Goal: Information Seeking & Learning: Learn about a topic

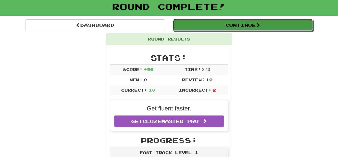
click at [257, 24] on span at bounding box center [257, 25] width 5 height 5
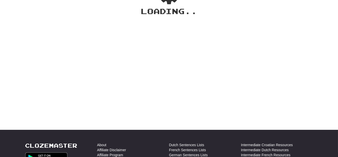
scroll to position [30, 0]
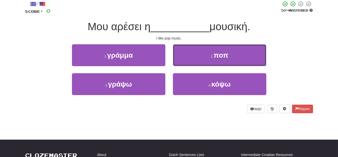
click at [234, 53] on button "2 . ποπ" at bounding box center [219, 55] width 93 height 22
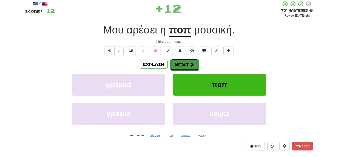
click at [191, 61] on button "Next" at bounding box center [184, 65] width 28 height 12
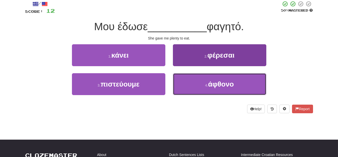
click at [223, 88] on button "4 . άφθονο" at bounding box center [219, 84] width 93 height 22
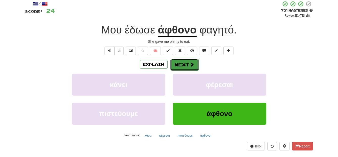
click at [191, 61] on button "Next" at bounding box center [184, 65] width 28 height 12
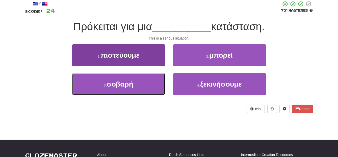
click at [141, 84] on button "3 . σοβαρή" at bounding box center [118, 84] width 93 height 22
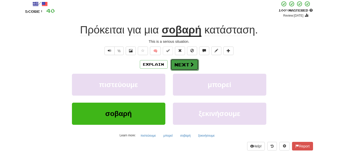
click at [191, 63] on span at bounding box center [192, 64] width 5 height 5
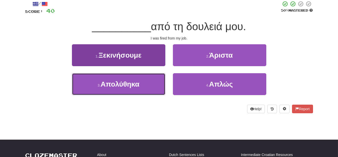
click at [136, 81] on span "Απολύθηκα" at bounding box center [120, 84] width 39 height 8
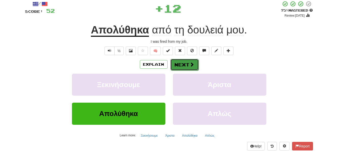
click at [190, 61] on button "Next" at bounding box center [184, 65] width 28 height 12
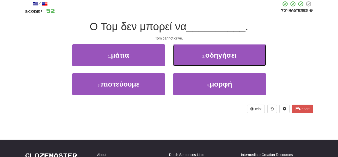
click at [243, 56] on button "2 . οδηγήσει" at bounding box center [219, 55] width 93 height 22
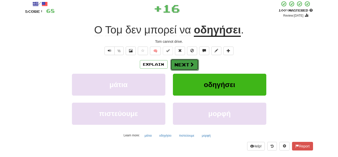
click at [191, 64] on span at bounding box center [192, 64] width 5 height 5
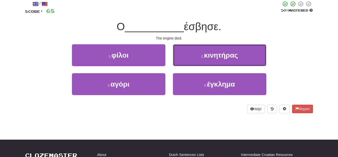
click at [232, 51] on span "κινητήρας" at bounding box center [221, 55] width 34 height 8
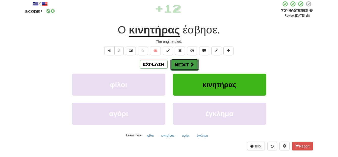
click at [187, 63] on button "Next" at bounding box center [184, 65] width 28 height 12
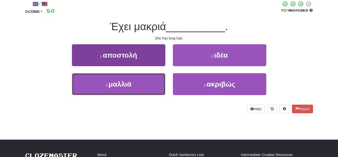
click at [139, 82] on button "3 . μαλλιά" at bounding box center [118, 84] width 93 height 22
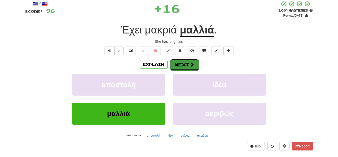
click at [190, 60] on button "Next" at bounding box center [184, 65] width 28 height 12
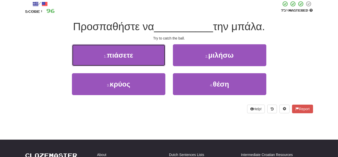
click at [146, 57] on button "1 . πιάσετε" at bounding box center [118, 55] width 93 height 22
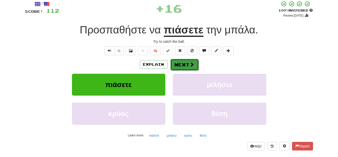
click at [185, 62] on button "Next" at bounding box center [184, 65] width 28 height 12
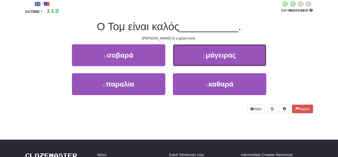
click at [238, 59] on button "2 . μάγειρας" at bounding box center [219, 55] width 93 height 22
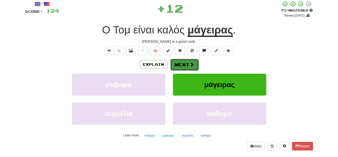
click at [193, 62] on span at bounding box center [192, 64] width 5 height 5
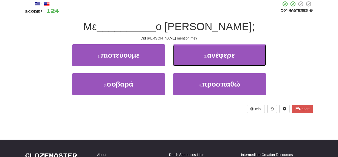
click at [230, 51] on span "ανέφερε" at bounding box center [220, 55] width 27 height 8
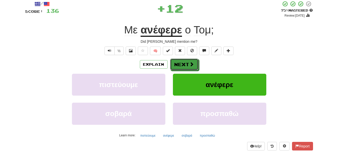
click at [189, 60] on button "Next" at bounding box center [184, 65] width 28 height 12
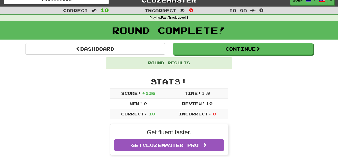
scroll to position [0, 0]
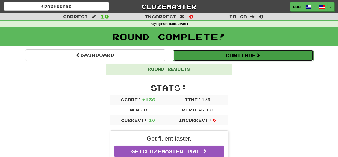
click at [254, 56] on button "Continue" at bounding box center [243, 56] width 140 height 12
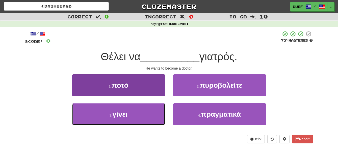
click at [128, 114] on button "3 . γίνει" at bounding box center [118, 114] width 93 height 22
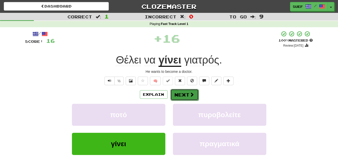
click at [189, 92] on button "Next" at bounding box center [184, 95] width 28 height 12
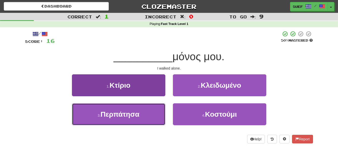
click at [143, 114] on button "3 . Περπάτησα" at bounding box center [118, 114] width 93 height 22
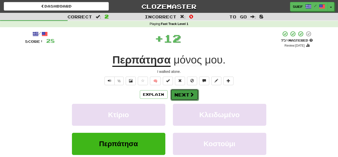
click at [192, 92] on span at bounding box center [192, 94] width 5 height 5
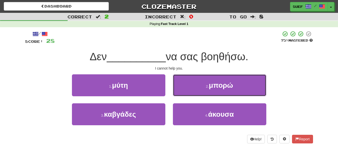
click at [240, 84] on button "2 . μπορώ" at bounding box center [219, 85] width 93 height 22
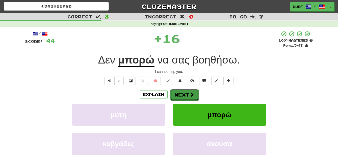
click at [188, 92] on button "Next" at bounding box center [184, 95] width 28 height 12
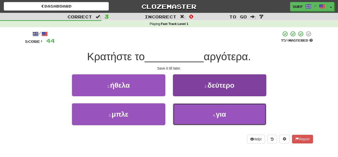
click at [221, 111] on span "για" at bounding box center [221, 114] width 10 height 8
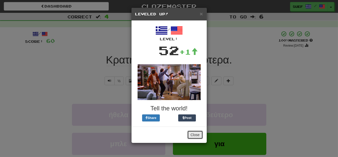
click at [194, 133] on button "Close" at bounding box center [195, 135] width 16 height 9
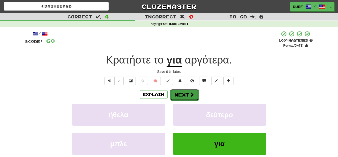
click at [190, 92] on span at bounding box center [192, 94] width 5 height 5
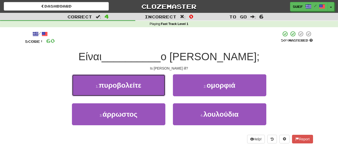
click at [144, 90] on button "1 . πυροβολείτε" at bounding box center [118, 85] width 93 height 22
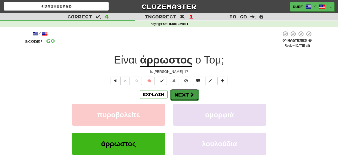
click at [186, 93] on button "Next" at bounding box center [184, 95] width 28 height 12
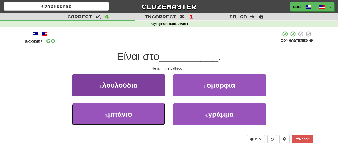
click at [142, 113] on button "3 . μπάνιο" at bounding box center [118, 114] width 93 height 22
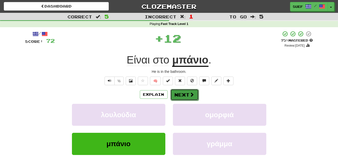
click at [189, 91] on button "Next" at bounding box center [184, 95] width 28 height 12
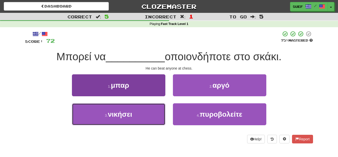
click at [135, 117] on button "3 . νικήσει" at bounding box center [118, 114] width 93 height 22
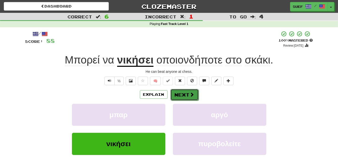
click at [190, 93] on span at bounding box center [192, 94] width 5 height 5
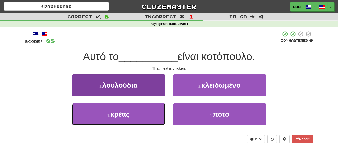
click at [137, 113] on button "3 . κρέας" at bounding box center [118, 114] width 93 height 22
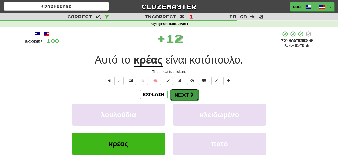
click at [187, 91] on button "Next" at bounding box center [184, 95] width 28 height 12
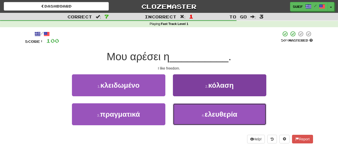
click at [238, 116] on button "4 . ελευθερία" at bounding box center [219, 114] width 93 height 22
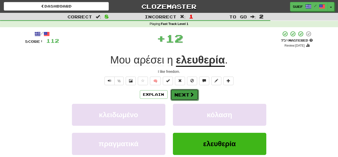
click at [190, 93] on span at bounding box center [192, 94] width 5 height 5
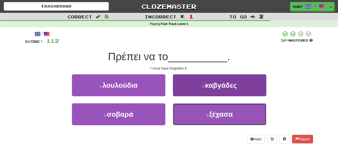
click at [226, 111] on span "ξέχασα" at bounding box center [221, 114] width 24 height 8
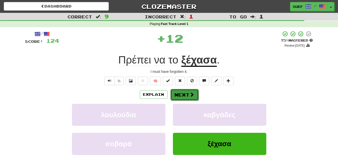
click at [192, 95] on span at bounding box center [192, 94] width 5 height 5
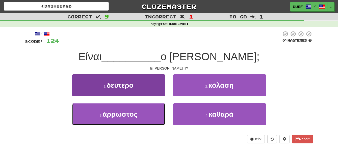
click at [138, 116] on button "3 . άρρωστος" at bounding box center [118, 114] width 93 height 22
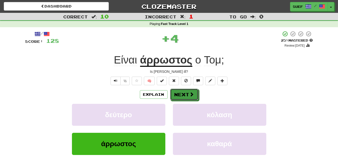
click at [191, 95] on span at bounding box center [191, 94] width 5 height 5
